Goal: Information Seeking & Learning: Check status

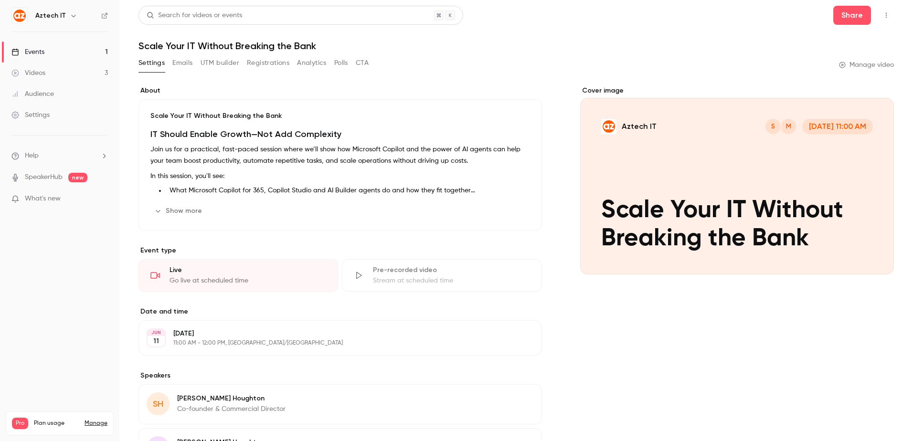
click at [66, 46] on link "Events 1" at bounding box center [59, 52] width 119 height 21
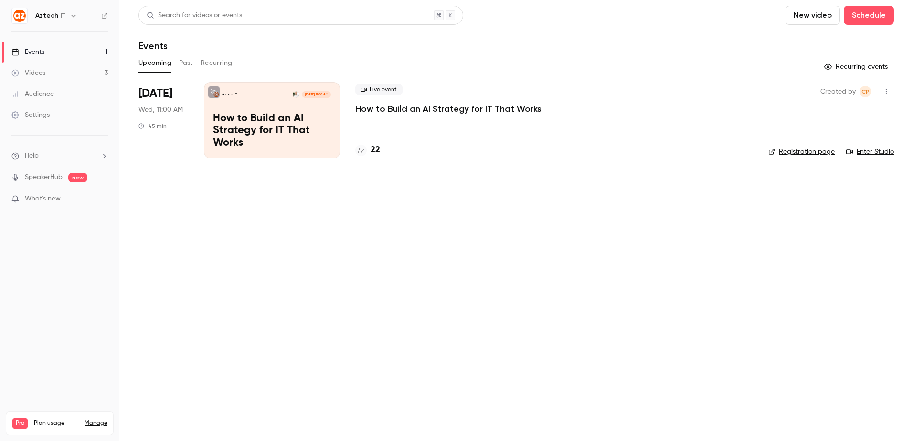
click at [314, 109] on div "Aztech IT [DATE] 11:00 AM How to Build an AI Strategy for IT That Works" at bounding box center [272, 120] width 136 height 76
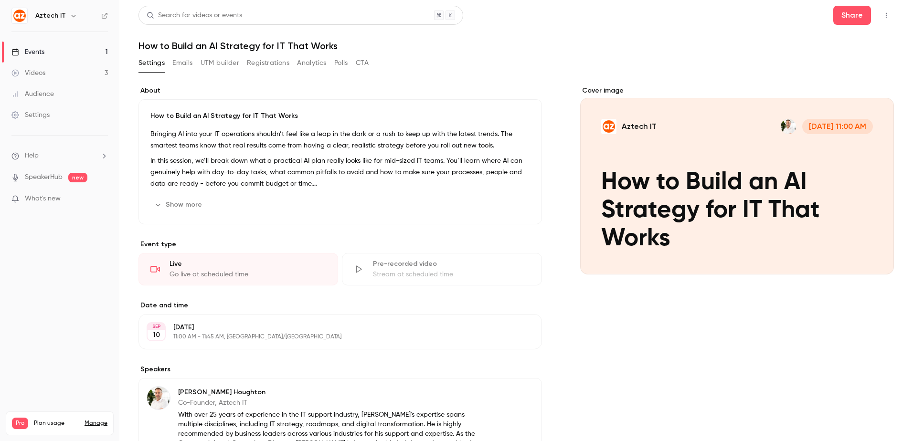
click at [273, 63] on button "Registrations" at bounding box center [268, 62] width 42 height 15
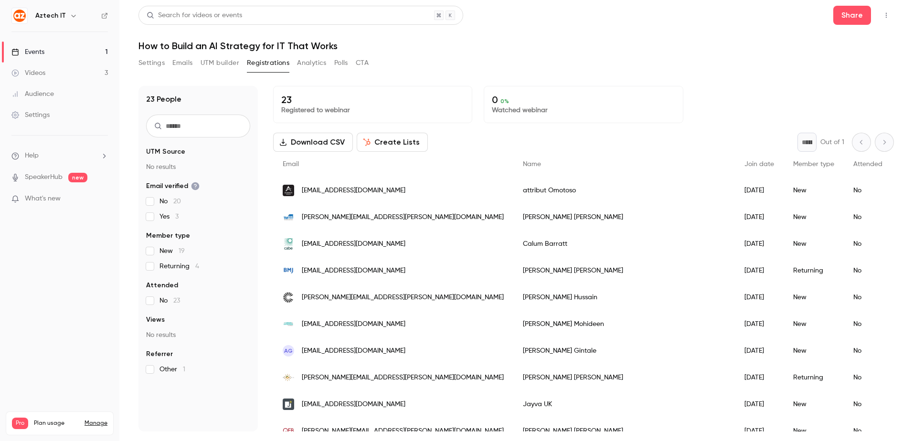
click at [589, 62] on div "Settings Emails UTM builder Registrations Analytics Polls CTA" at bounding box center [515, 64] width 755 height 19
click at [623, 76] on div "23 People UTM Source No results Email verified No 20 Yes 3 Member type New 19 R…" at bounding box center [515, 252] width 755 height 357
click at [646, 62] on div "Settings Emails UTM builder Registrations Analytics Polls CTA" at bounding box center [515, 64] width 755 height 19
click at [595, 58] on div "Settings Emails UTM builder Registrations Analytics Polls CTA" at bounding box center [515, 64] width 755 height 19
click at [567, 63] on div "Settings Emails UTM builder Registrations Analytics Polls CTA" at bounding box center [515, 64] width 755 height 19
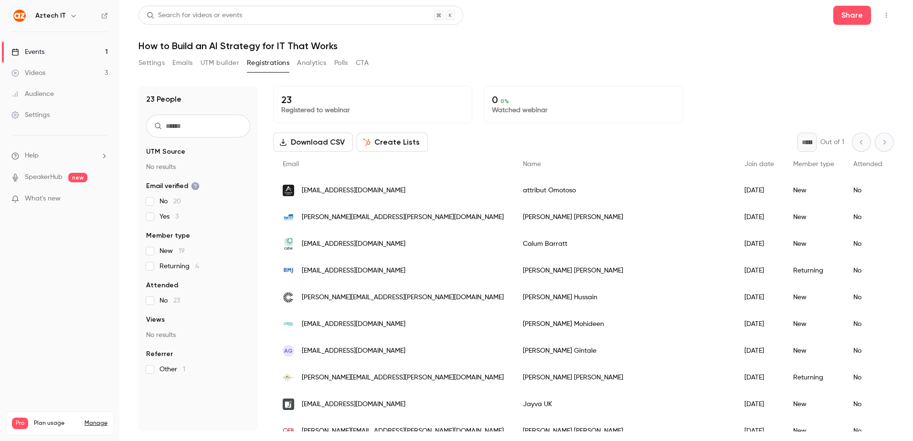
click at [55, 70] on link "Videos 3" at bounding box center [59, 73] width 119 height 21
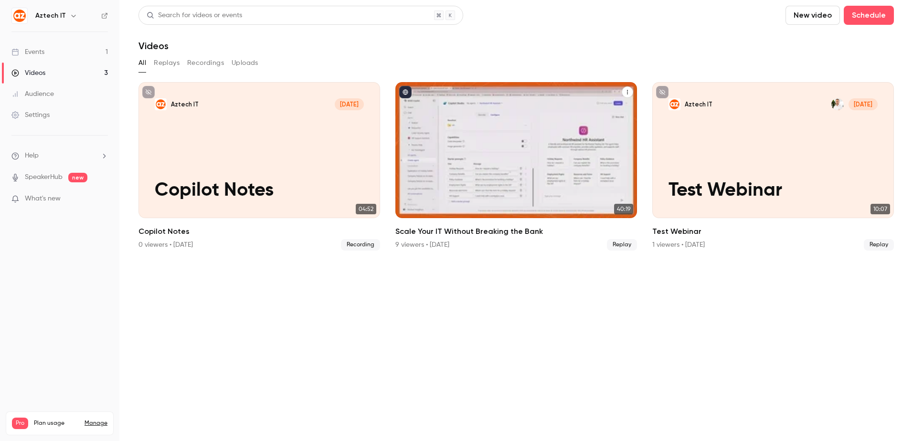
click at [523, 147] on div "Aztech IT M S Jun 11 Scale Your IT Without Breaking the Bank" at bounding box center [516, 150] width 242 height 136
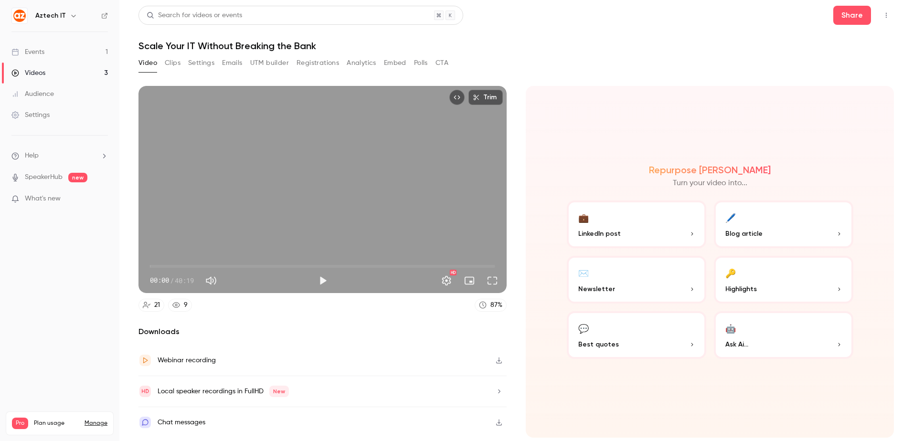
click at [327, 63] on button "Registrations" at bounding box center [317, 62] width 42 height 15
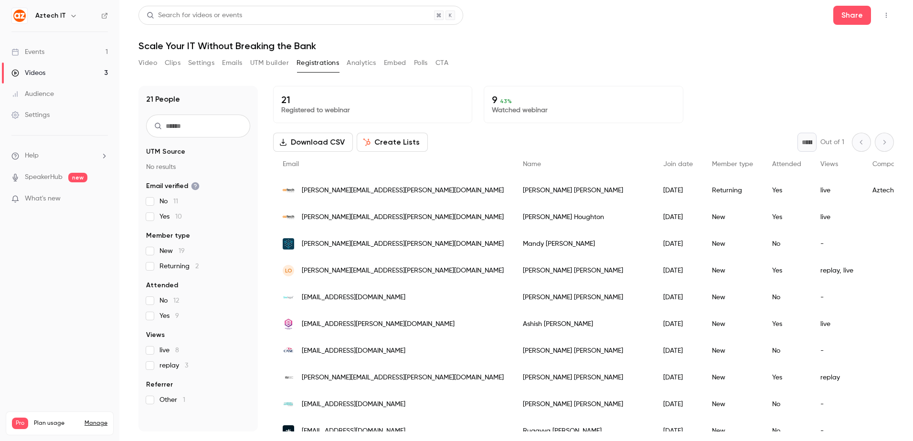
click at [642, 56] on div "Video Clips Settings Emails UTM builder Registrations Analytics Embed Polls CTA" at bounding box center [515, 64] width 755 height 19
click at [47, 46] on link "Events 1" at bounding box center [59, 52] width 119 height 21
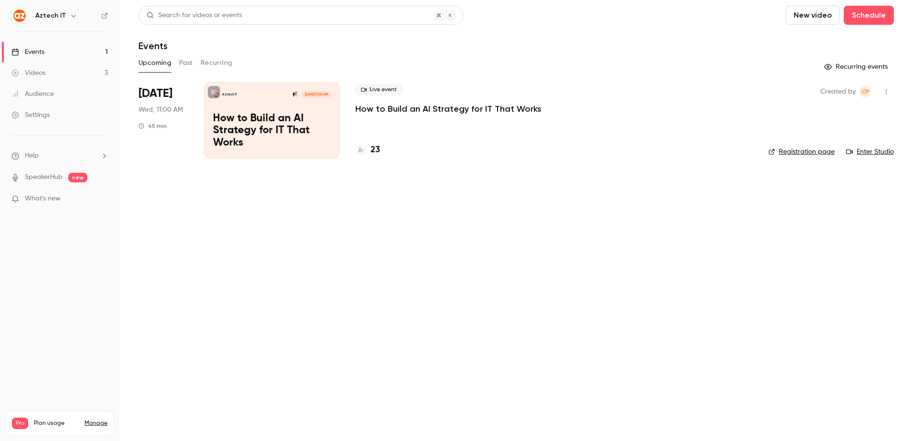
click at [292, 139] on p "How to Build an AI Strategy for IT That Works" at bounding box center [272, 131] width 118 height 37
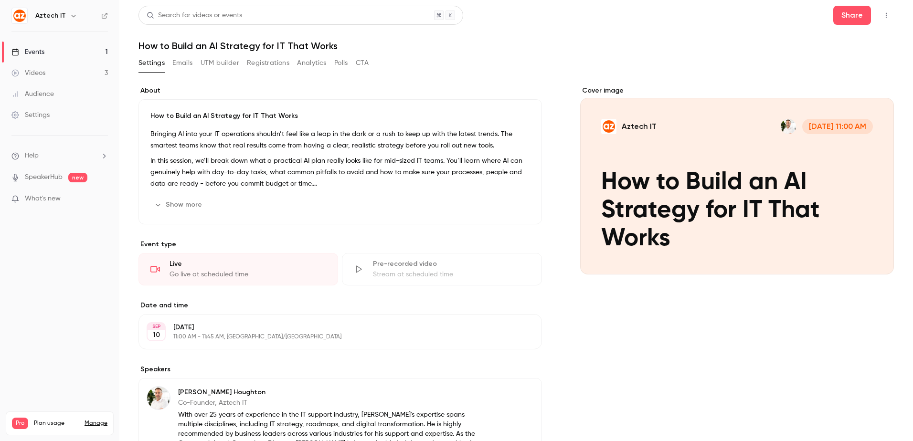
click at [275, 58] on button "Registrations" at bounding box center [268, 62] width 42 height 15
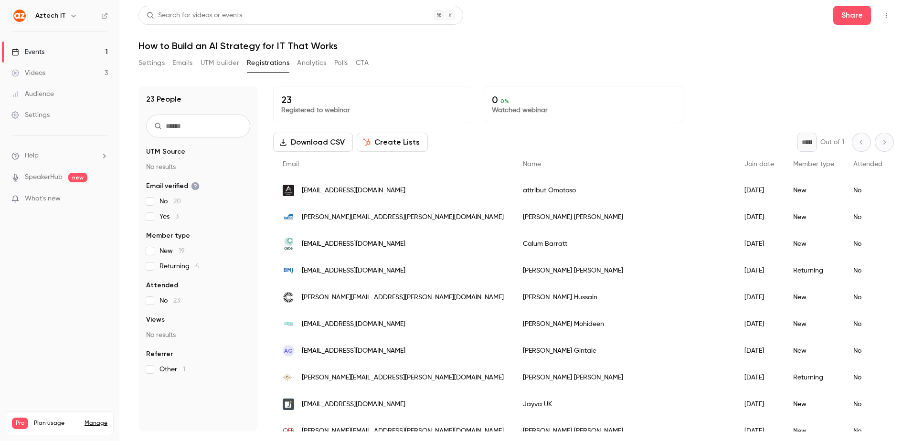
click at [623, 69] on div "Settings Emails UTM builder Registrations Analytics Polls CTA" at bounding box center [515, 64] width 755 height 19
click at [587, 98] on p "0 0 %" at bounding box center [583, 99] width 183 height 11
click at [579, 30] on header "Search for videos or events Share How to Build an AI Strategy for IT That Works" at bounding box center [515, 29] width 755 height 46
